Goal: Navigation & Orientation: Find specific page/section

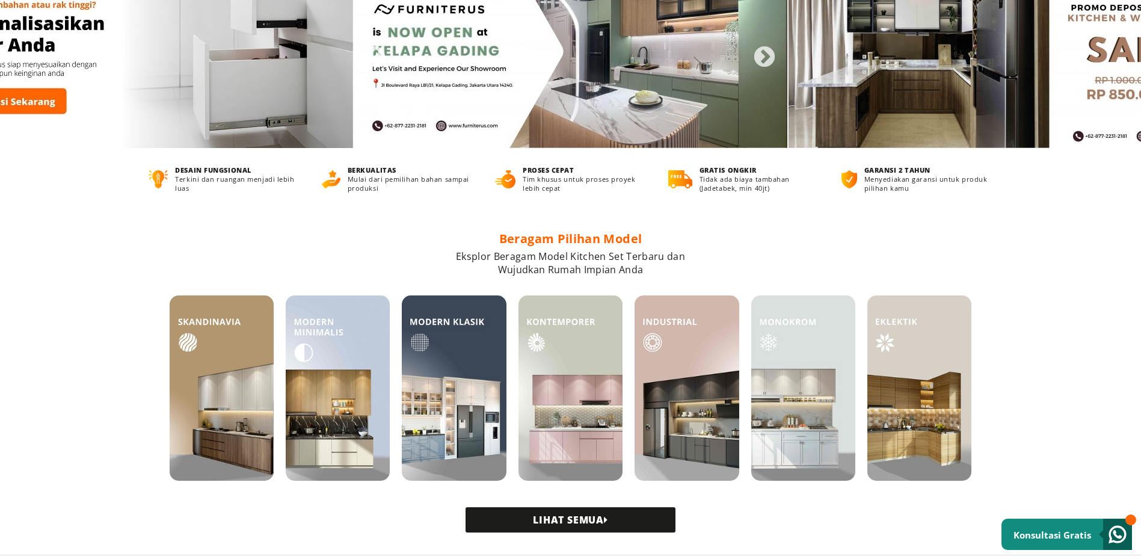
scroll to position [241, 0]
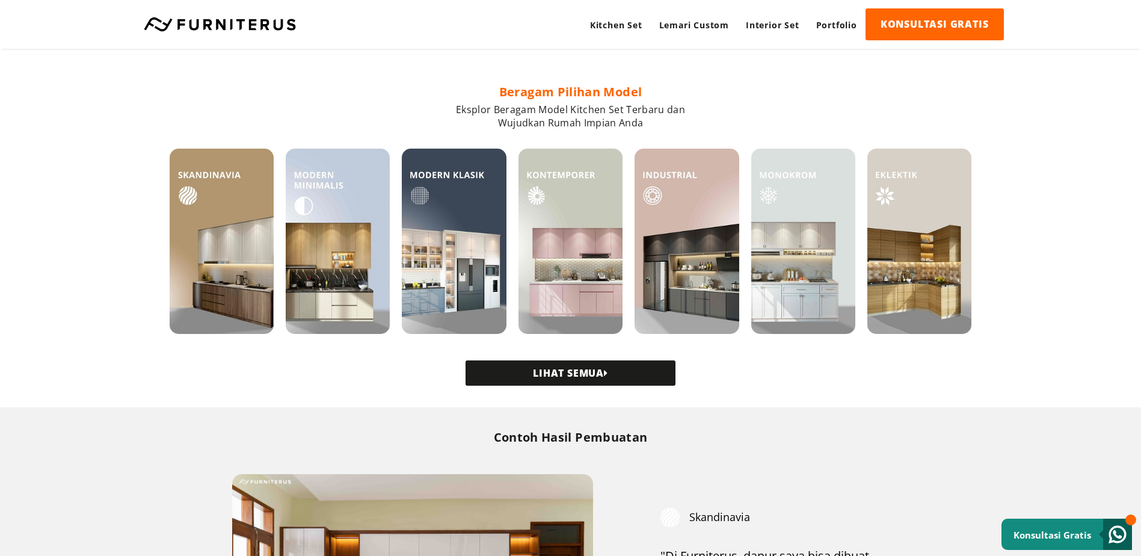
click at [633, 371] on link "LIHAT SEMUA" at bounding box center [571, 372] width 210 height 25
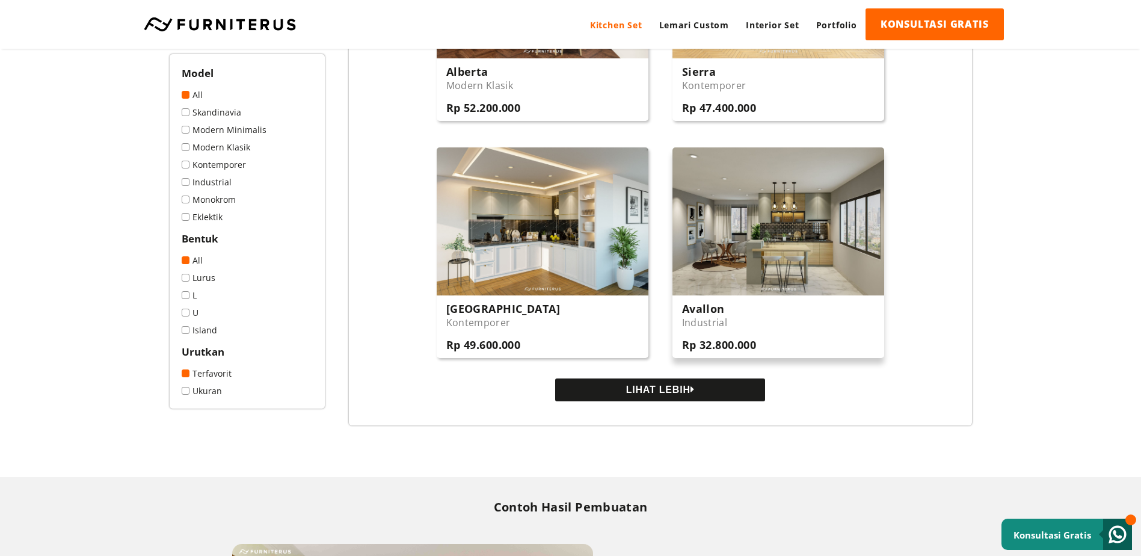
scroll to position [1143, 0]
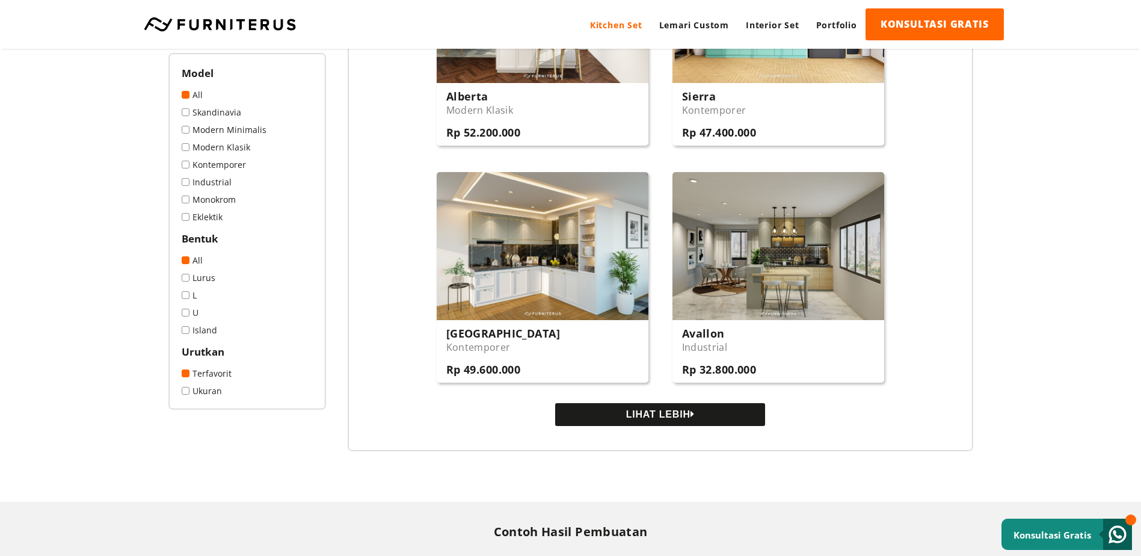
click at [689, 412] on button "LIHAT LEBIH" at bounding box center [660, 414] width 210 height 23
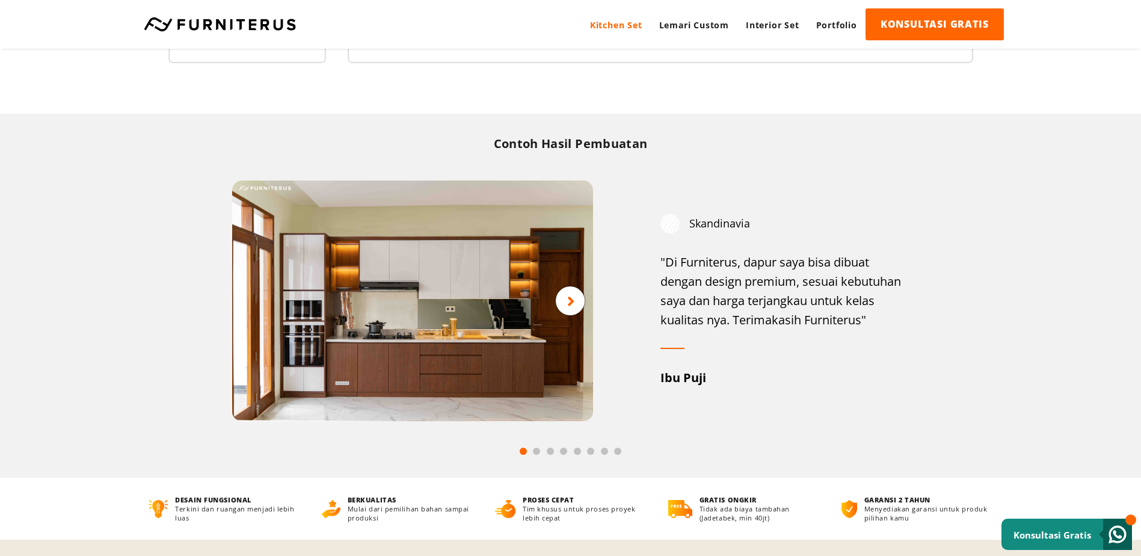
scroll to position [2828, 0]
